Goal: Transaction & Acquisition: Purchase product/service

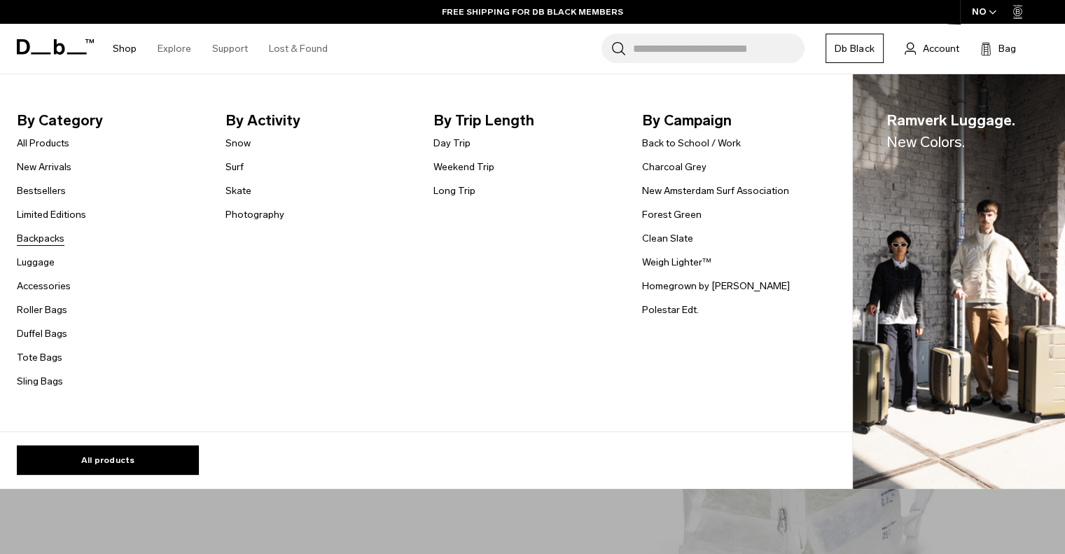
click at [47, 234] on link "Backpacks" at bounding box center [41, 238] width 48 height 15
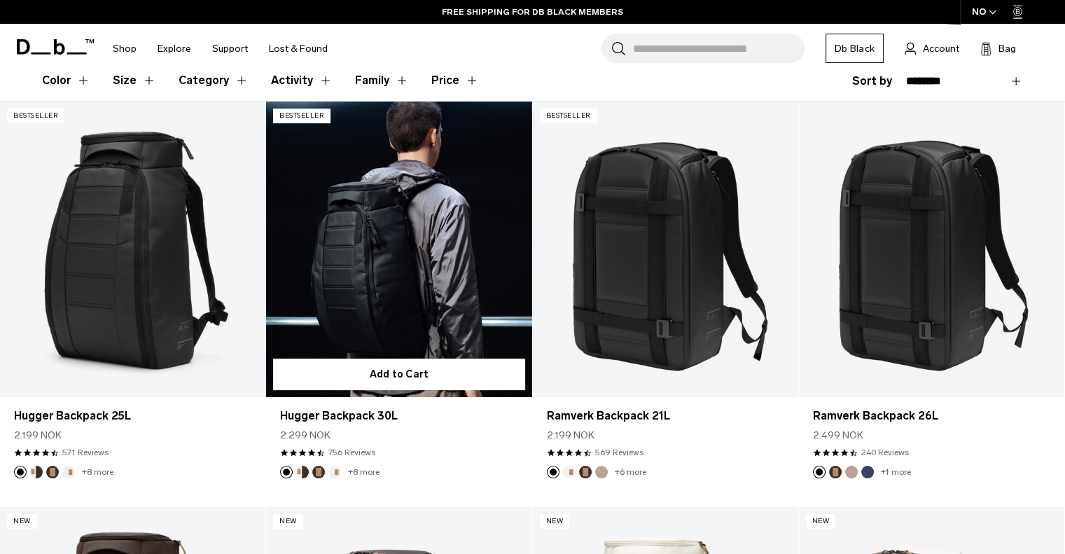
click at [407, 240] on link "Hugger Backpack 30L" at bounding box center [398, 248] width 265 height 295
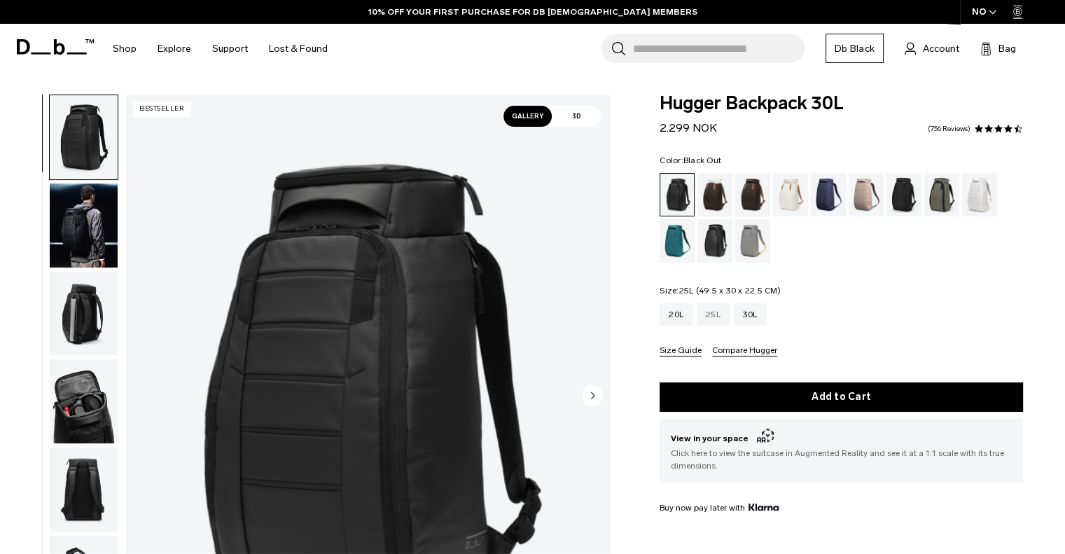
click at [713, 317] on div "25L" at bounding box center [712, 314] width 33 height 22
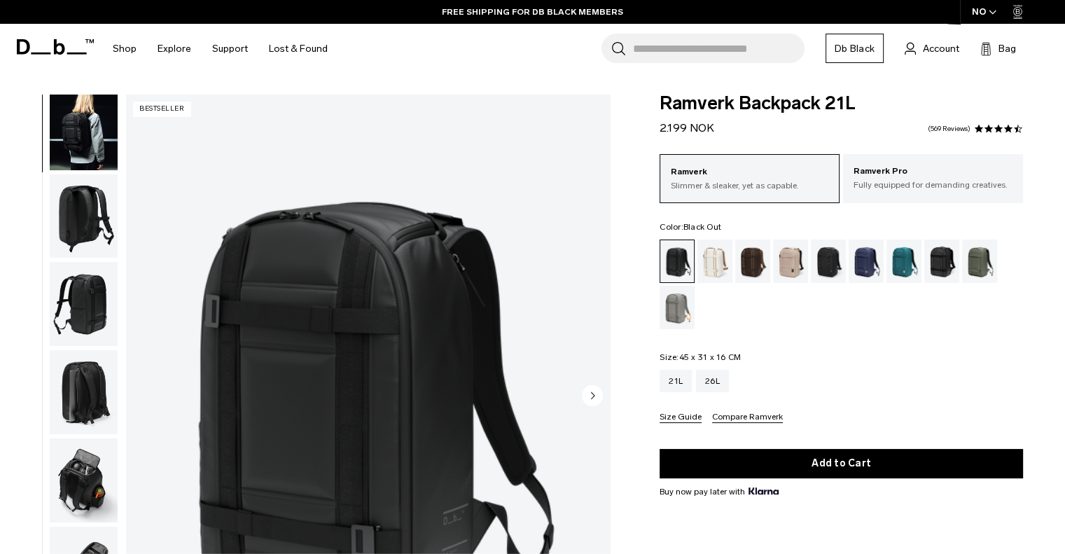
scroll to position [200, 0]
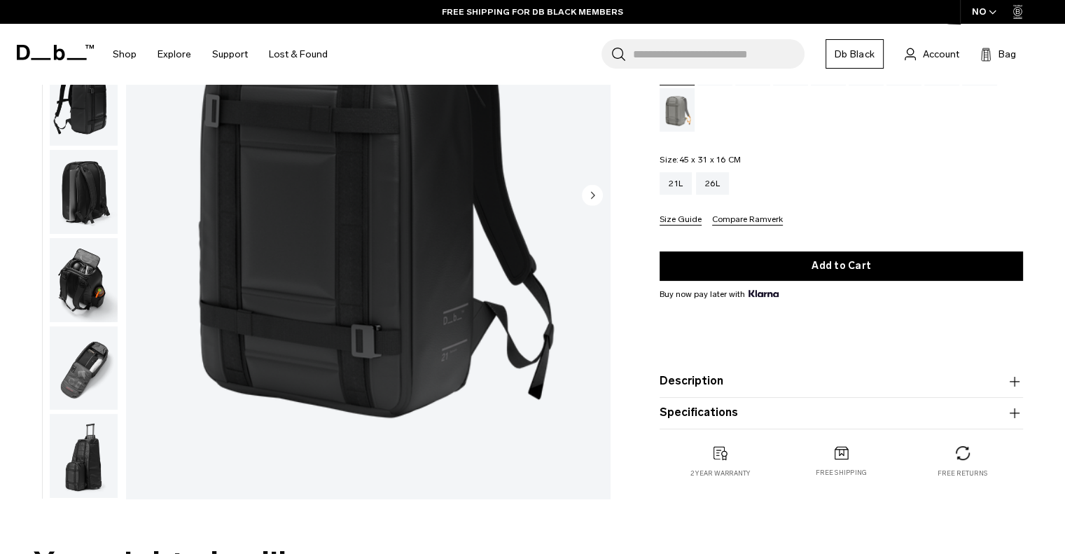
click at [97, 380] on img "button" at bounding box center [84, 368] width 68 height 84
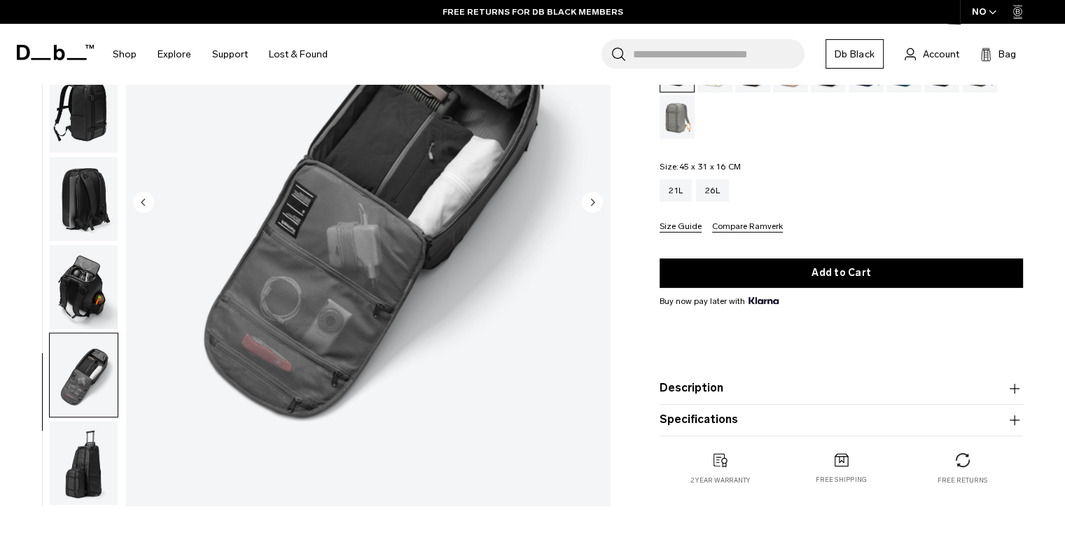
scroll to position [0, 0]
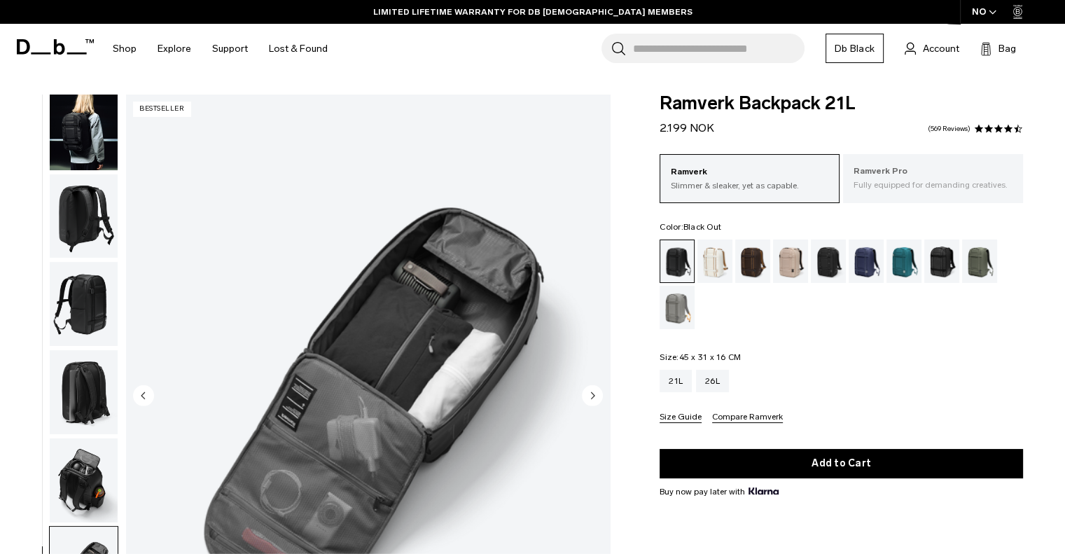
click at [885, 162] on div "Ramverk Pro Fully equipped for demanding creatives." at bounding box center [933, 178] width 180 height 48
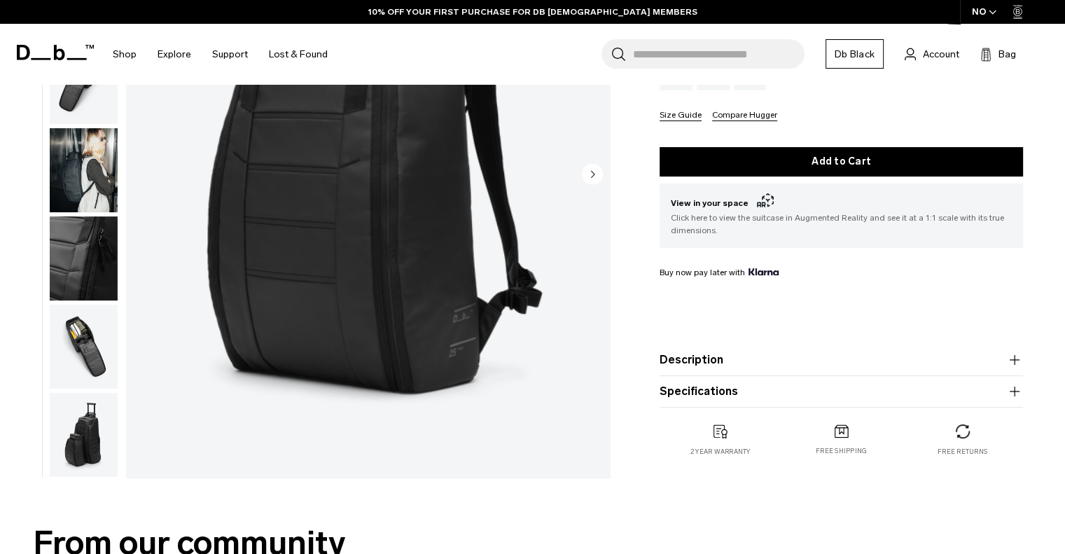
scroll to position [237, 0]
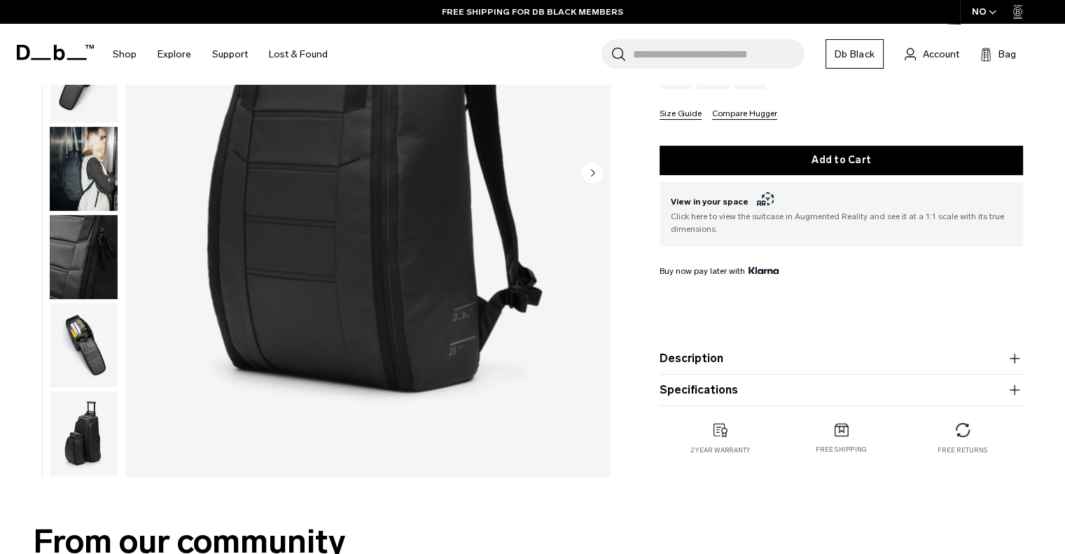
click at [87, 363] on img "button" at bounding box center [84, 345] width 68 height 84
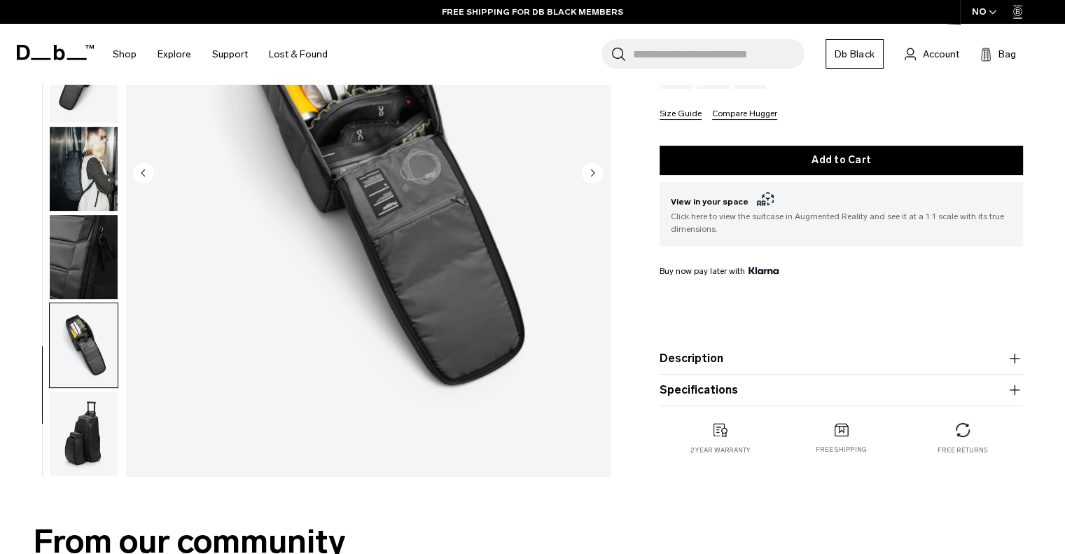
scroll to position [0, 0]
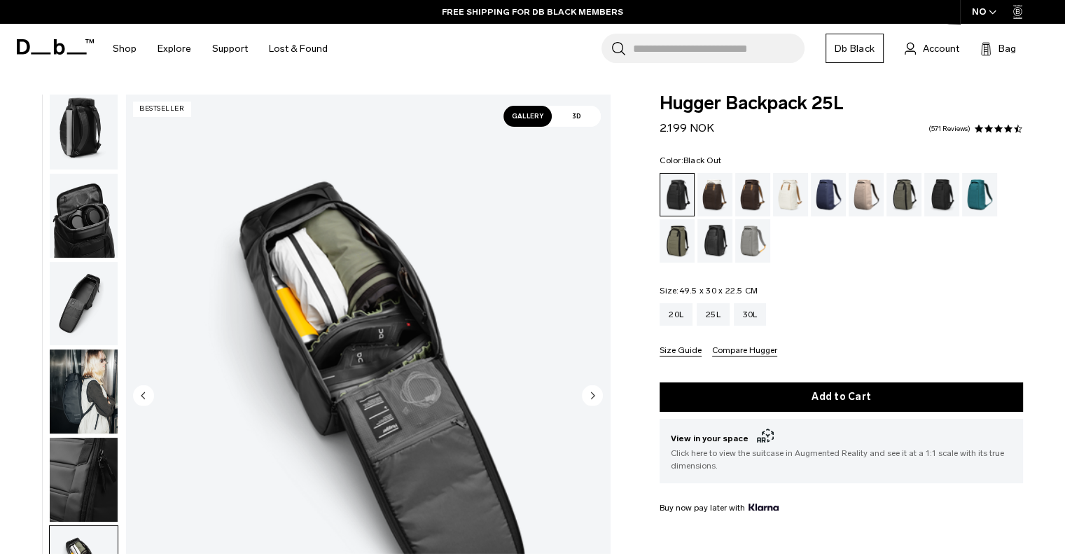
click at [99, 224] on img "button" at bounding box center [84, 216] width 68 height 84
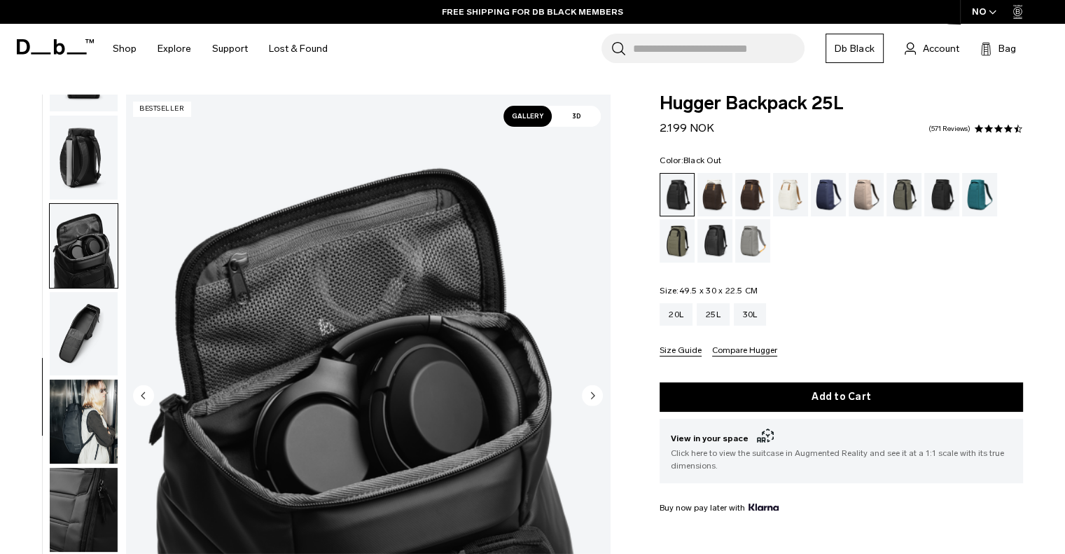
click at [84, 178] on img "button" at bounding box center [84, 157] width 68 height 84
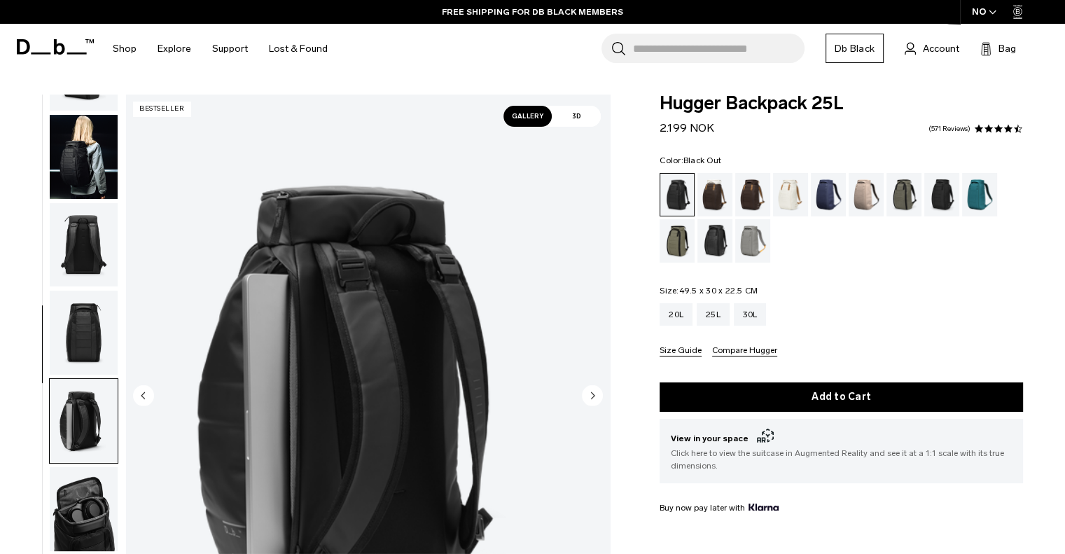
scroll to position [60, 0]
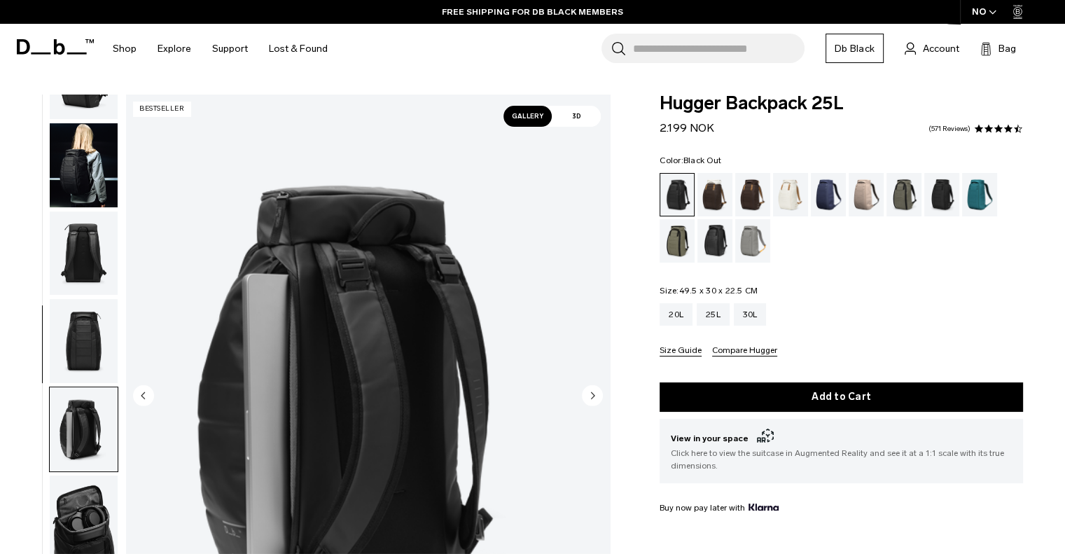
click at [92, 209] on ul at bounding box center [83, 396] width 69 height 604
click at [90, 171] on img "button" at bounding box center [84, 165] width 68 height 84
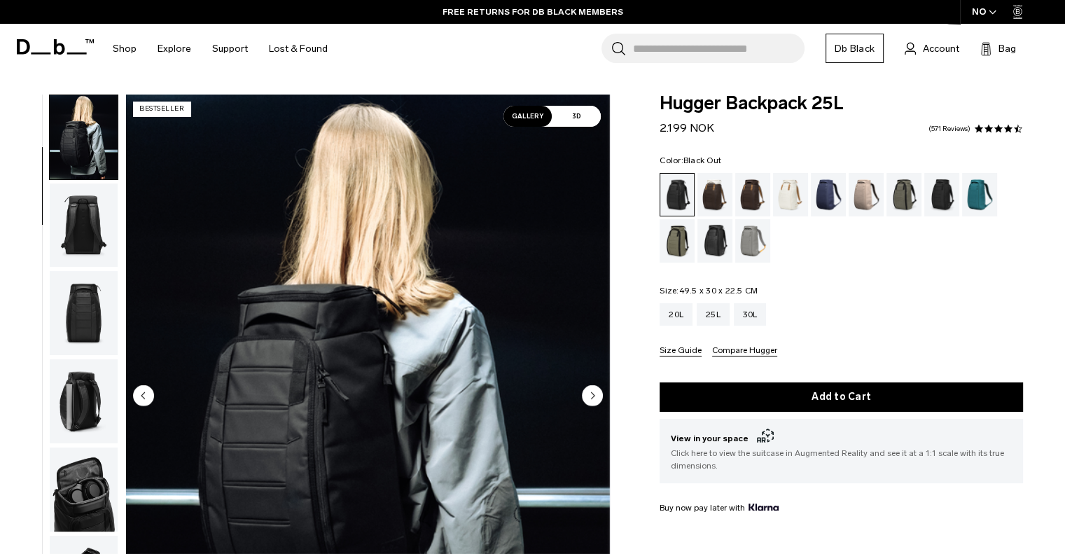
scroll to position [0, 0]
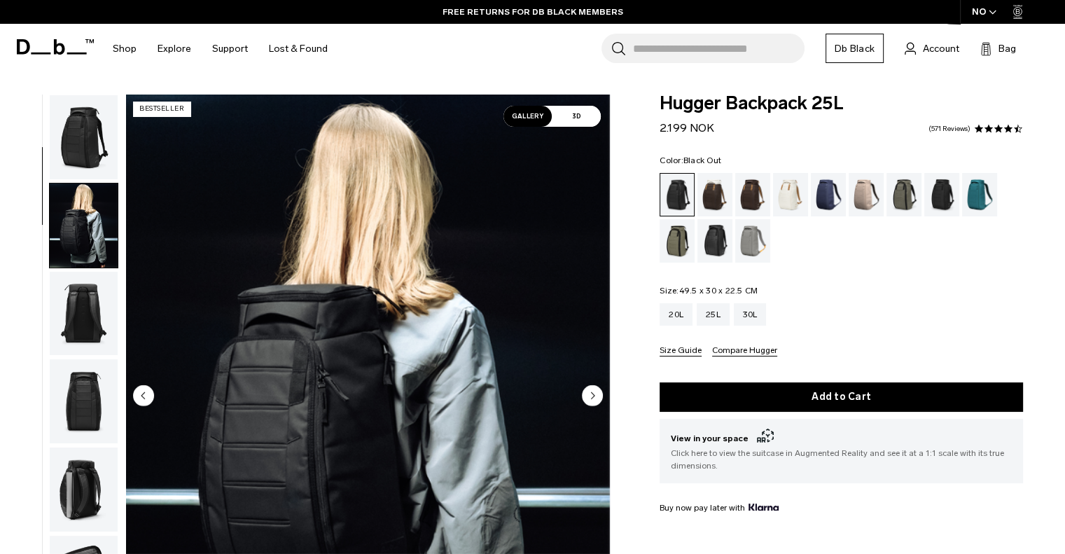
click at [97, 119] on img "button" at bounding box center [84, 137] width 68 height 84
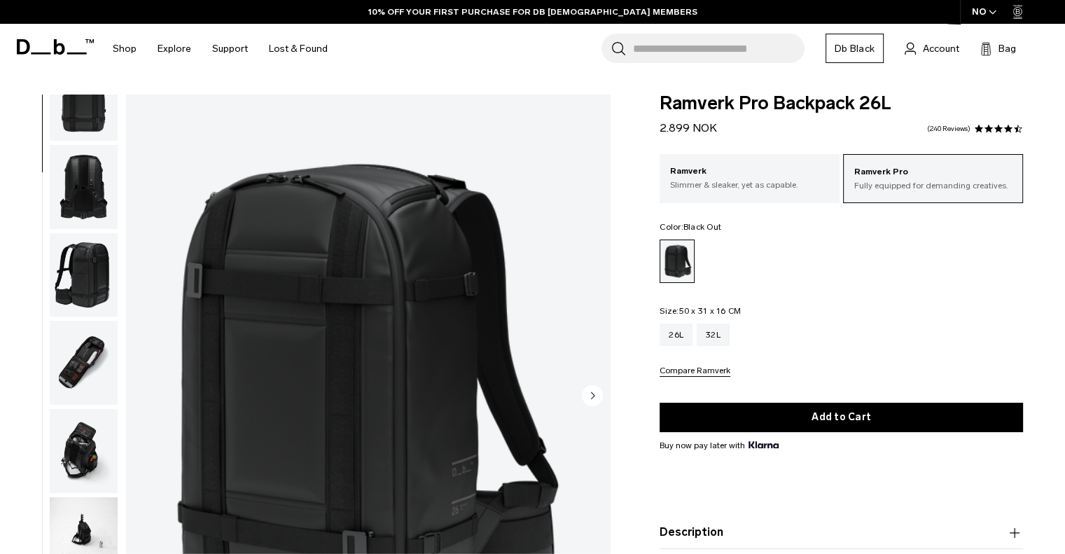
click at [88, 372] on img "button" at bounding box center [84, 363] width 68 height 84
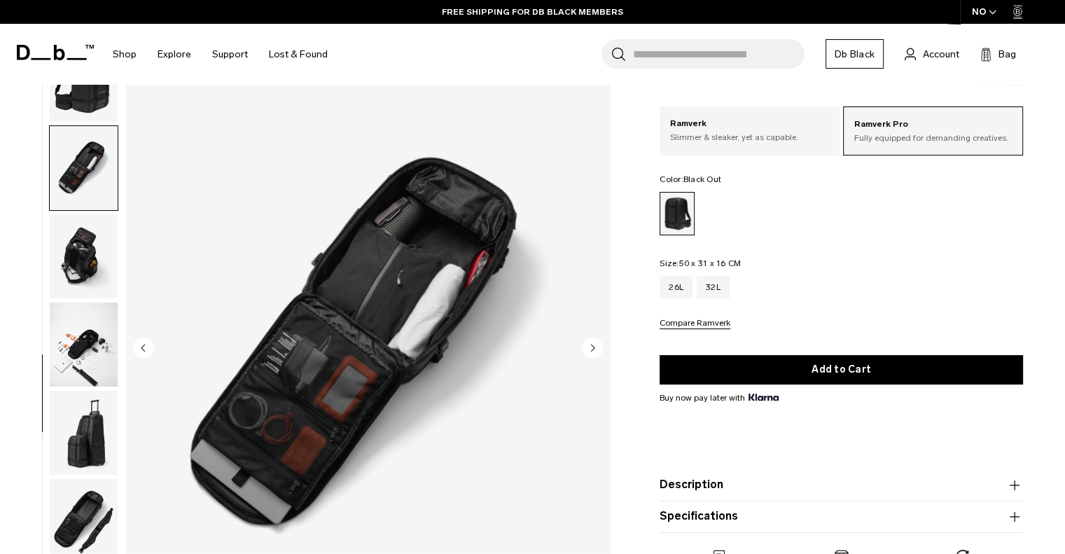
scroll to position [50, 0]
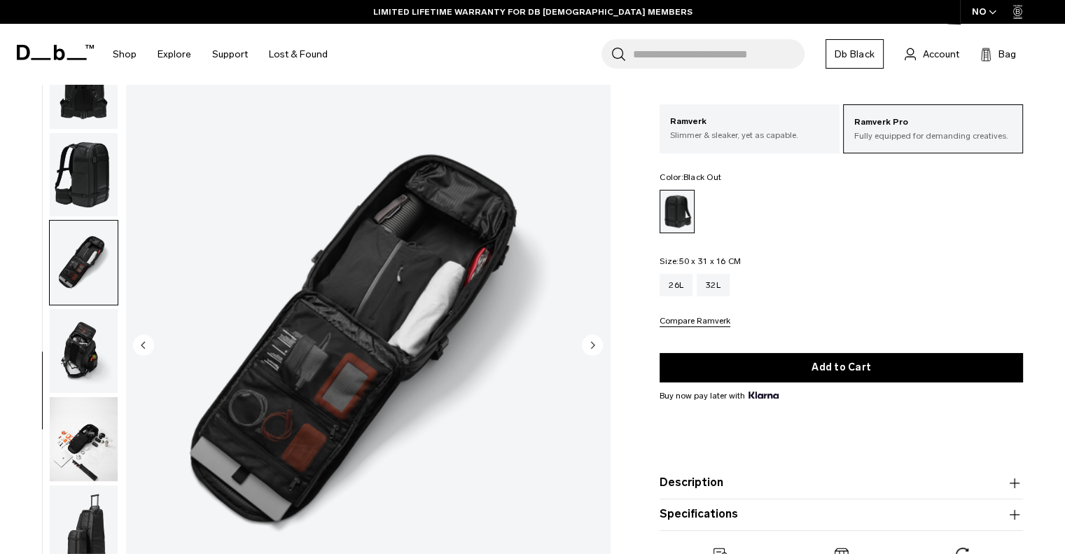
click at [91, 348] on img "button" at bounding box center [84, 351] width 68 height 84
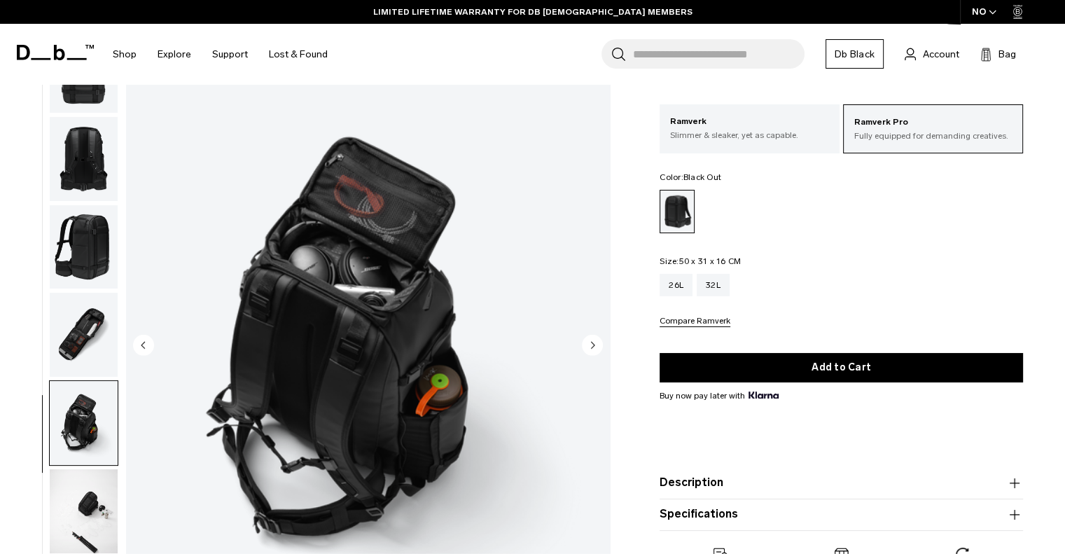
scroll to position [367, 0]
